Goal: Information Seeking & Learning: Check status

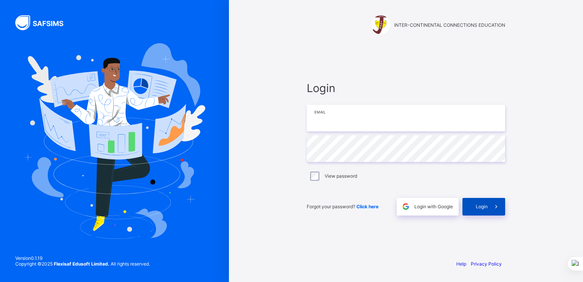
type input "**********"
click at [480, 205] on span "Login" at bounding box center [482, 206] width 12 height 6
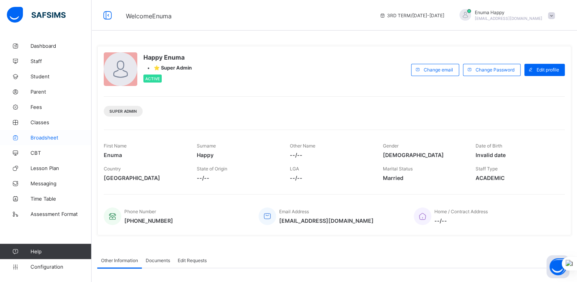
click at [45, 137] on span "Broadsheet" at bounding box center [61, 137] width 61 height 6
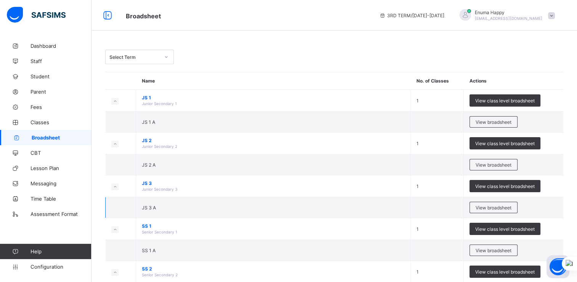
scroll to position [82, 0]
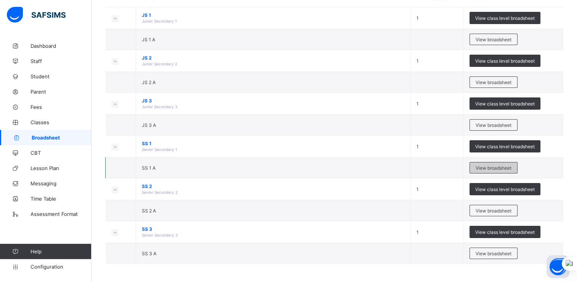
click at [492, 167] on span "View broadsheet" at bounding box center [494, 168] width 36 height 6
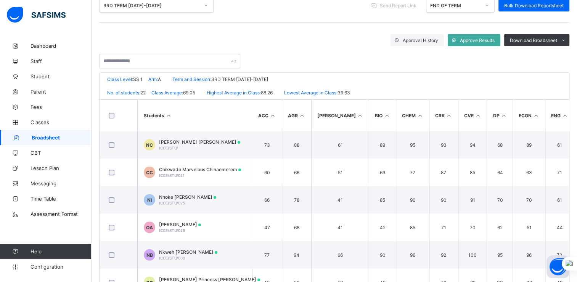
scroll to position [109, 0]
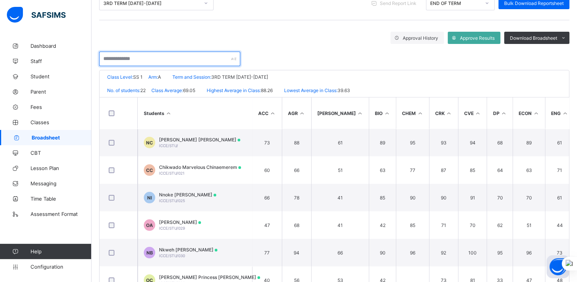
click at [131, 60] on input "text" at bounding box center [169, 59] width 141 height 14
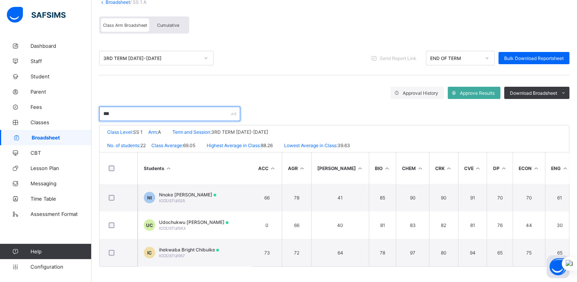
scroll to position [2, 0]
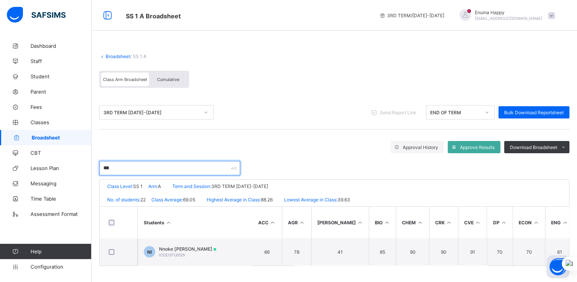
type input "***"
click at [137, 141] on div "Approval History Approve Results Download Broadsheet PDF Excel sheet" at bounding box center [334, 147] width 470 height 12
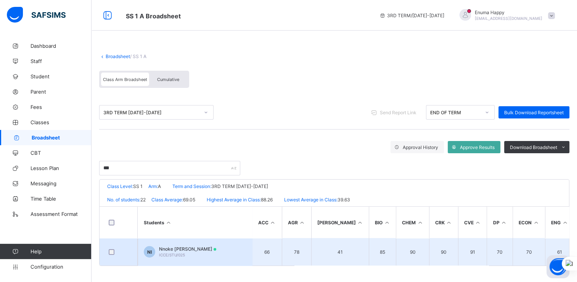
click at [167, 246] on span "Nnoke Chibuikem Ibe" at bounding box center [187, 249] width 57 height 6
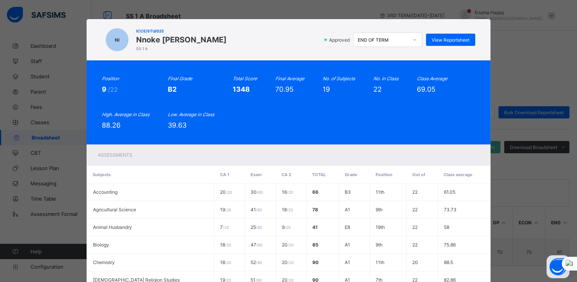
scroll to position [0, 0]
click at [443, 37] on span "View Reportsheet" at bounding box center [451, 40] width 38 height 6
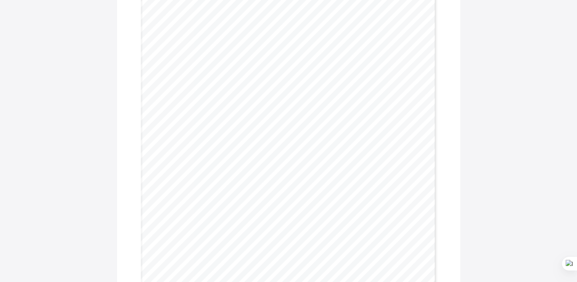
scroll to position [243, 0]
